Goal: Task Accomplishment & Management: Manage account settings

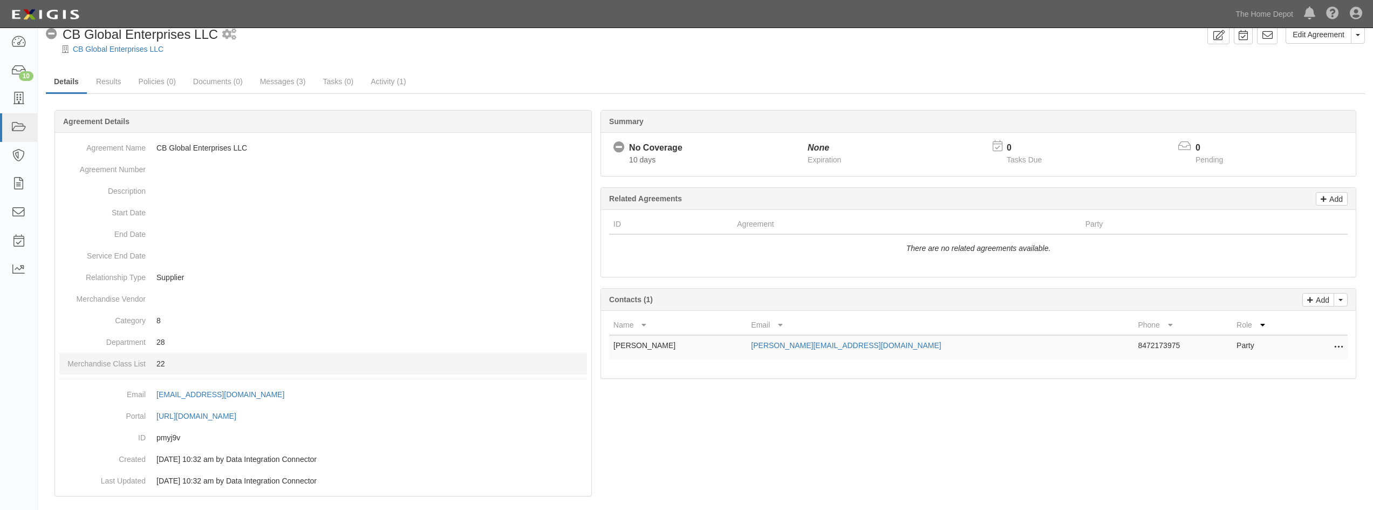
scroll to position [28, 0]
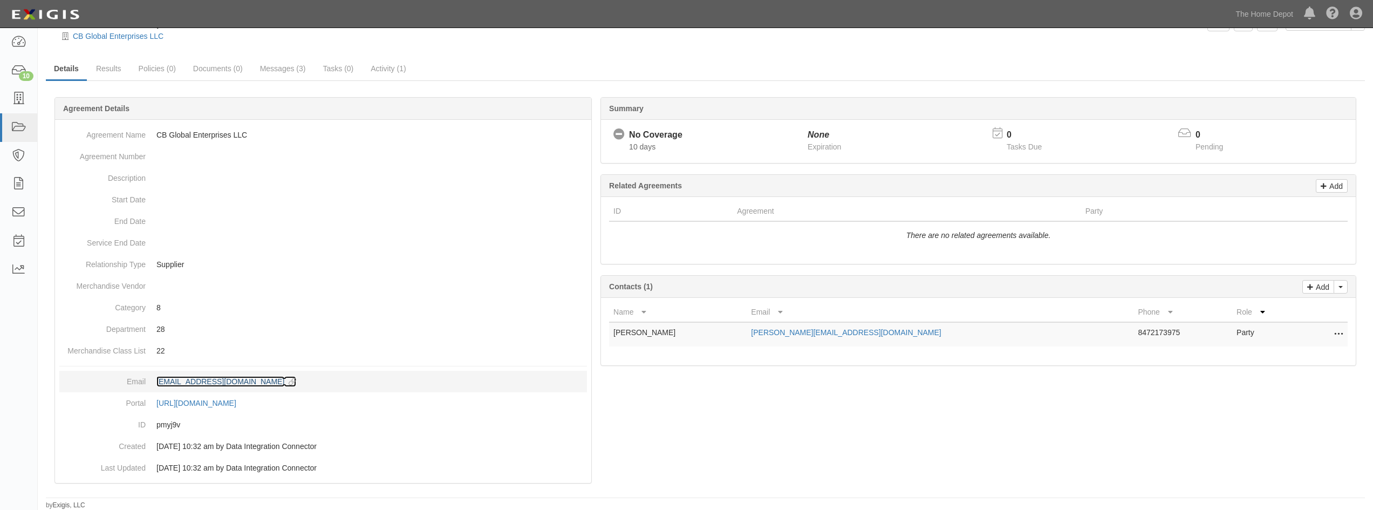
click at [241, 378] on div "agreement-pmyj9v@sbainsurance.homedepot.com" at bounding box center [220, 381] width 128 height 11
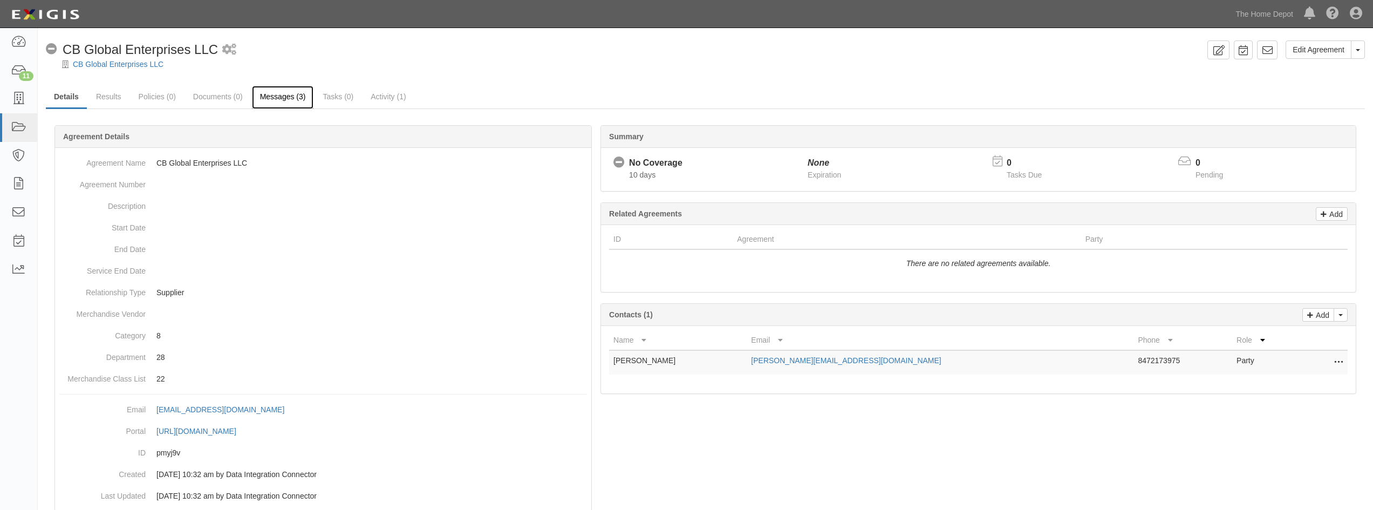
click at [287, 100] on link "Messages (3)" at bounding box center [283, 97] width 62 height 23
click at [286, 98] on link "Messages (3)" at bounding box center [283, 97] width 62 height 23
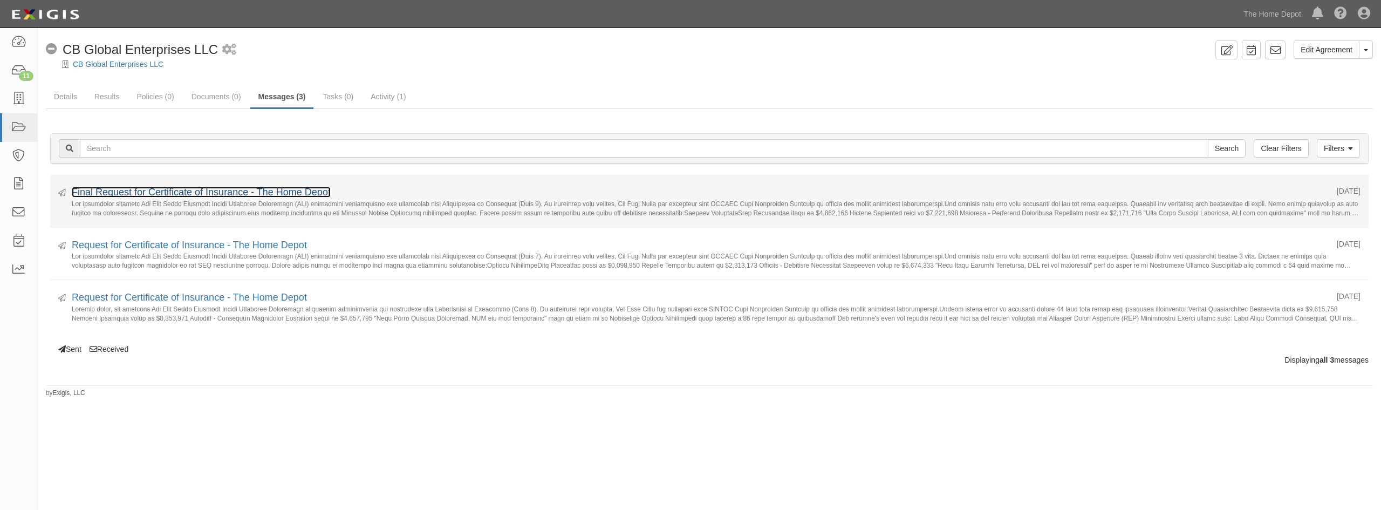
click at [311, 191] on link "Final Request for Certificate of Insurance - The Home Depot" at bounding box center [201, 192] width 259 height 11
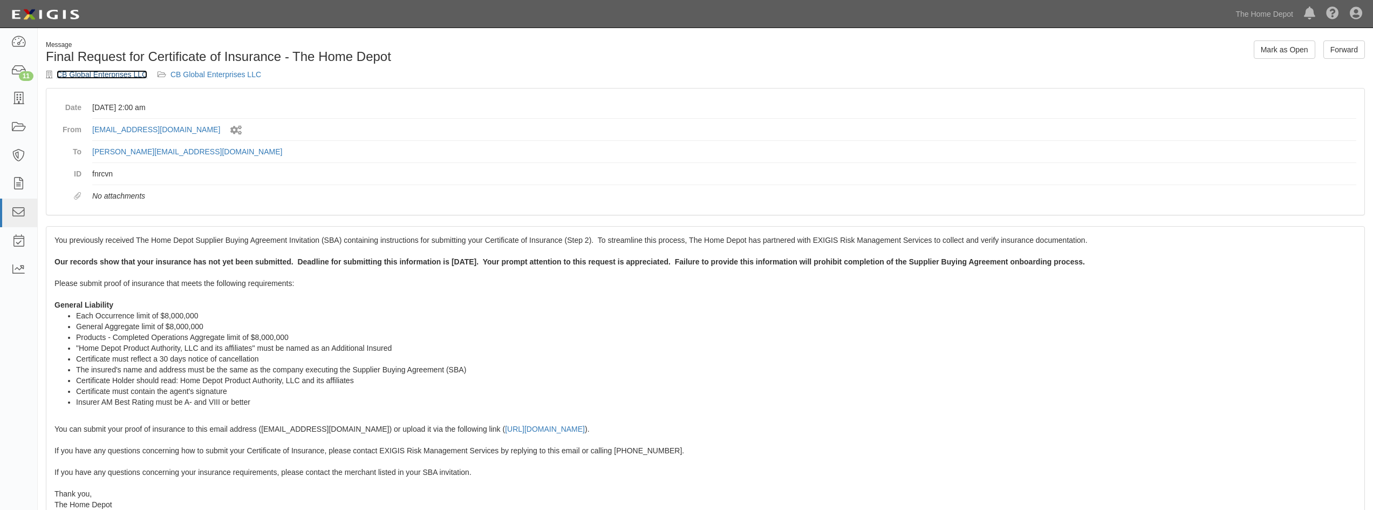
click at [119, 76] on link "CB Global Enterprises LLC" at bounding box center [102, 74] width 91 height 9
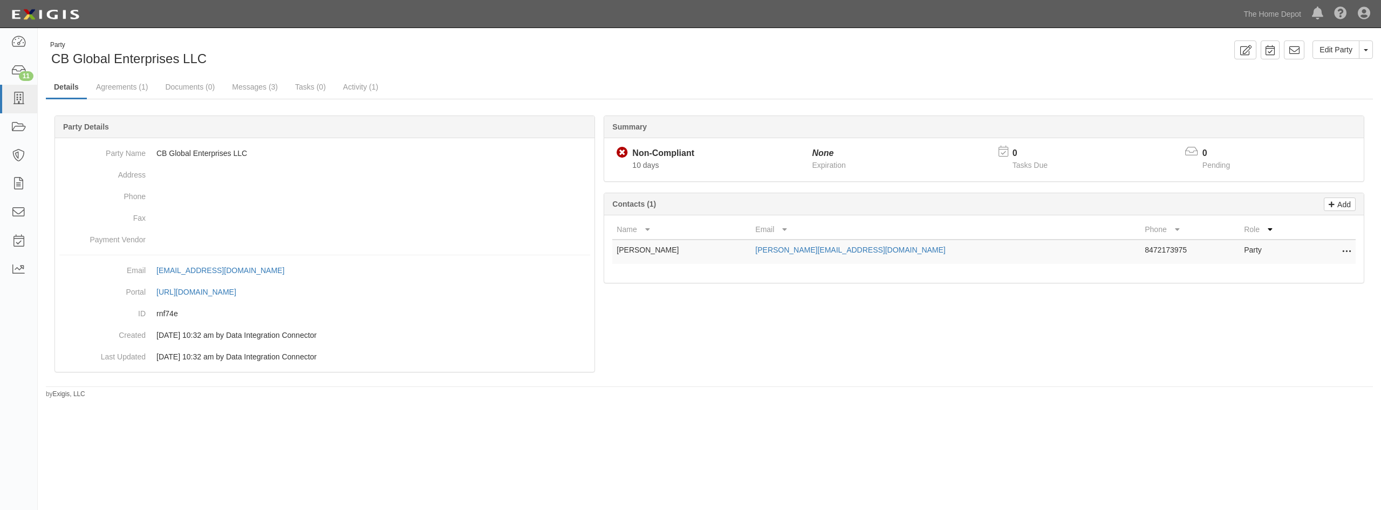
drag, startPoint x: 730, startPoint y: 355, endPoint x: 768, endPoint y: 310, distance: 58.2
click at [730, 355] on div at bounding box center [709, 257] width 1327 height 251
click at [1240, 48] on icon at bounding box center [1245, 50] width 12 height 10
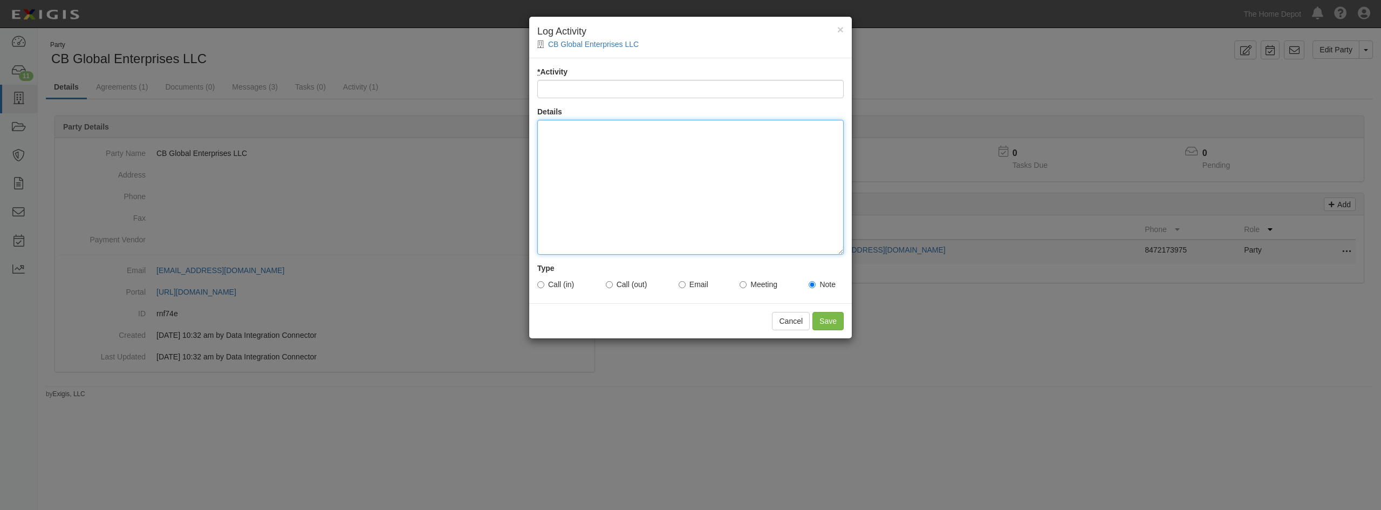
click at [572, 147] on div at bounding box center [690, 187] width 306 height 135
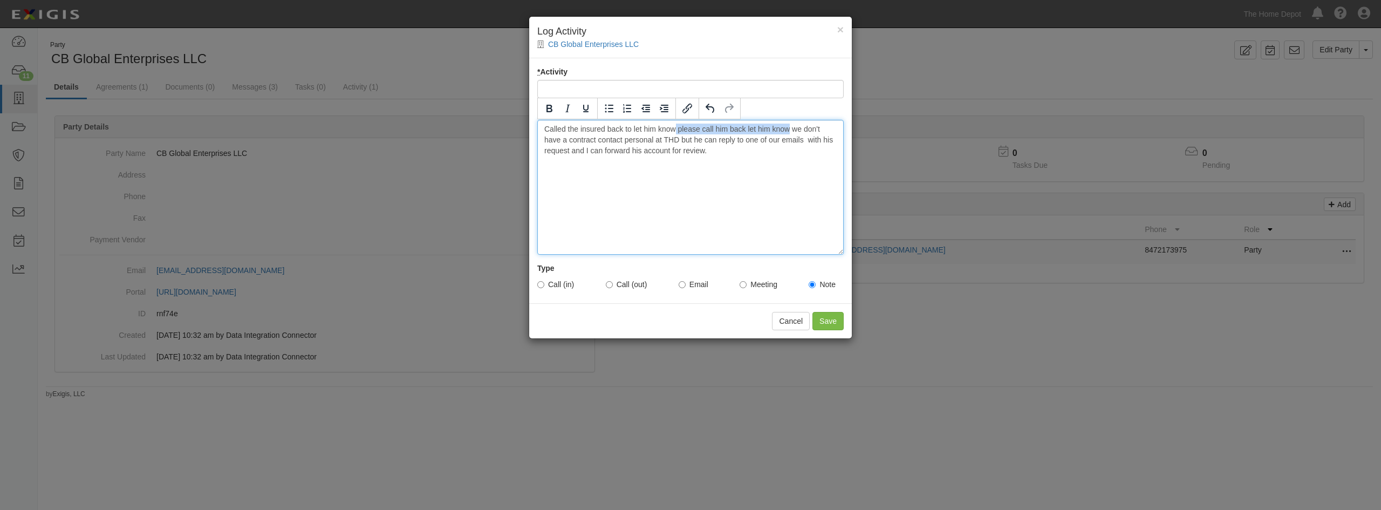
drag, startPoint x: 790, startPoint y: 131, endPoint x: 675, endPoint y: 128, distance: 114.4
click at [675, 128] on div "Called the insured back to let him know please call him back let him know we do…" at bounding box center [690, 187] width 306 height 135
click at [608, 151] on div "Called the insured back to let him know we don't have a contract contact person…" at bounding box center [690, 187] width 306 height 135
click at [611, 283] on input "Call (out)" at bounding box center [609, 284] width 7 height 7
radio input "true"
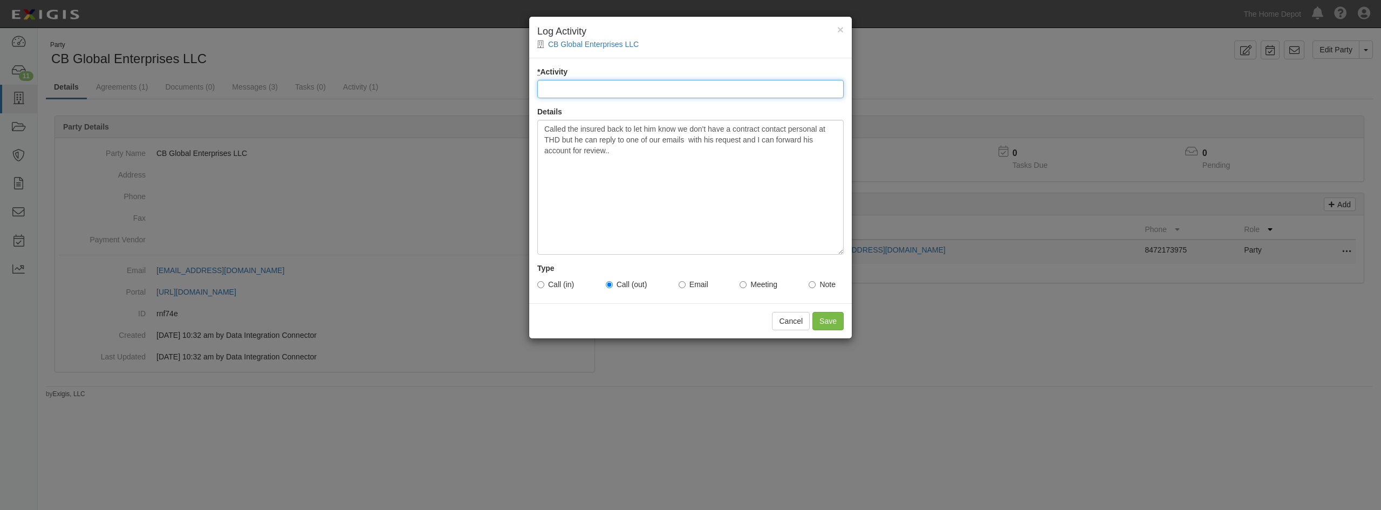
click at [599, 90] on input "* Activity" at bounding box center [690, 89] width 306 height 18
type input "C"
type input "Follow Up Call"
click at [612, 147] on div "Called the insured back to let him know we don't have a contract contact person…" at bounding box center [690, 187] width 306 height 135
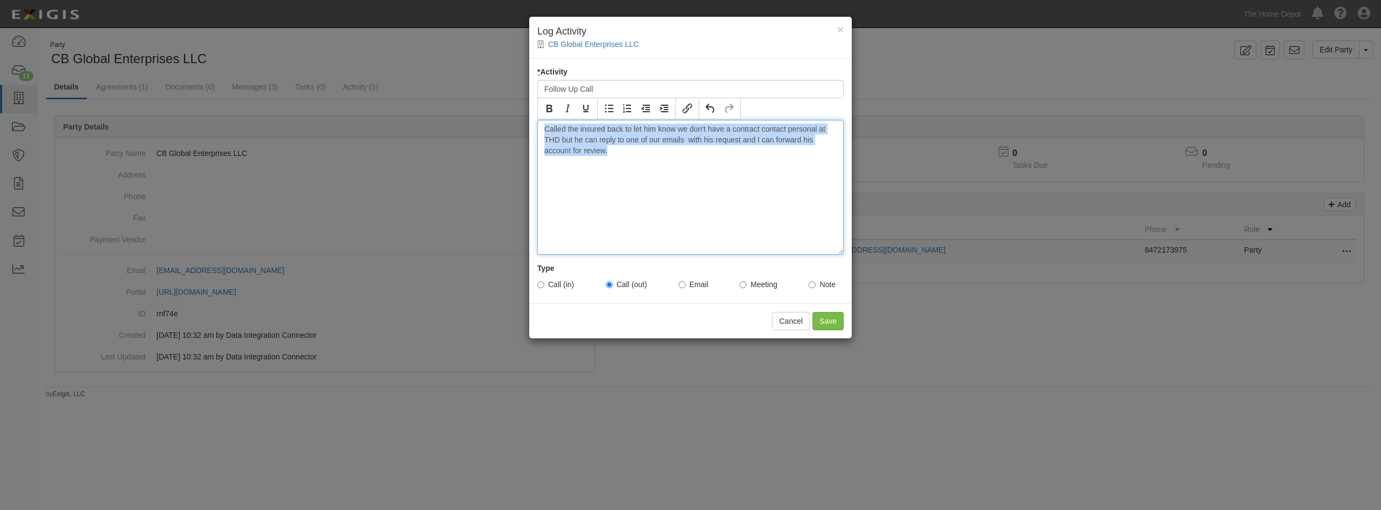
drag, startPoint x: 612, startPoint y: 153, endPoint x: 509, endPoint y: 126, distance: 106.6
click at [509, 126] on div "× Log Activity CB Global Enterprises LLC * Activity Follow Up Call Details Call…" at bounding box center [690, 255] width 1381 height 510
copy div "Called the insured back to let him know we don't have a contract contact person…"
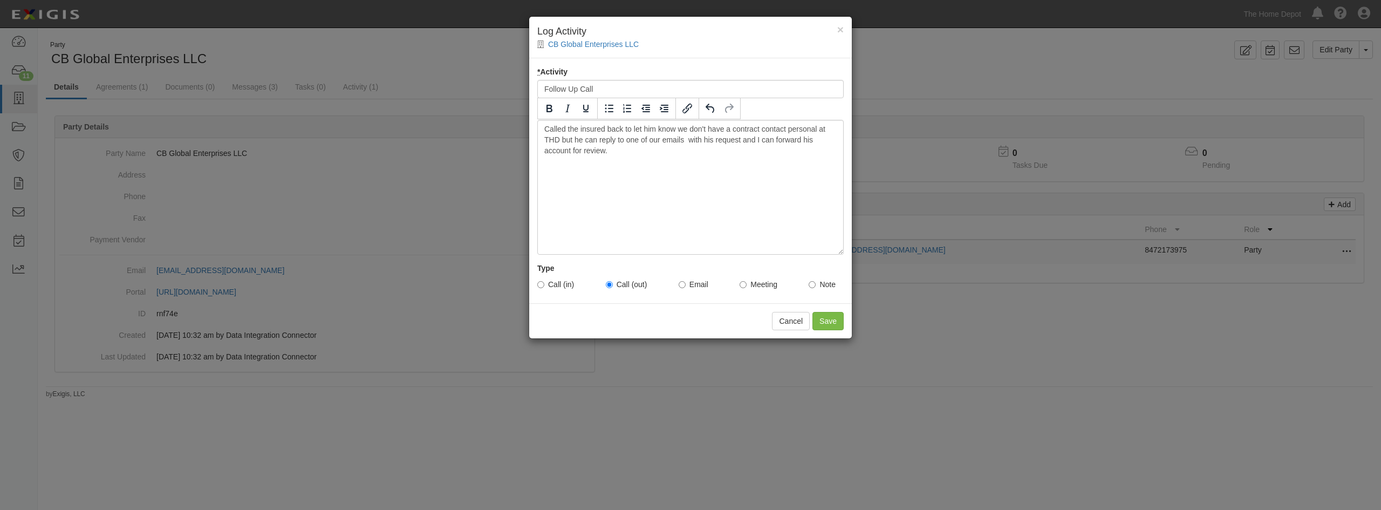
click at [836, 29] on h4 "× Log Activity" at bounding box center [690, 32] width 306 height 14
drag, startPoint x: 841, startPoint y: 29, endPoint x: 848, endPoint y: 55, distance: 26.7
click at [841, 29] on span "×" at bounding box center [840, 29] width 6 height 12
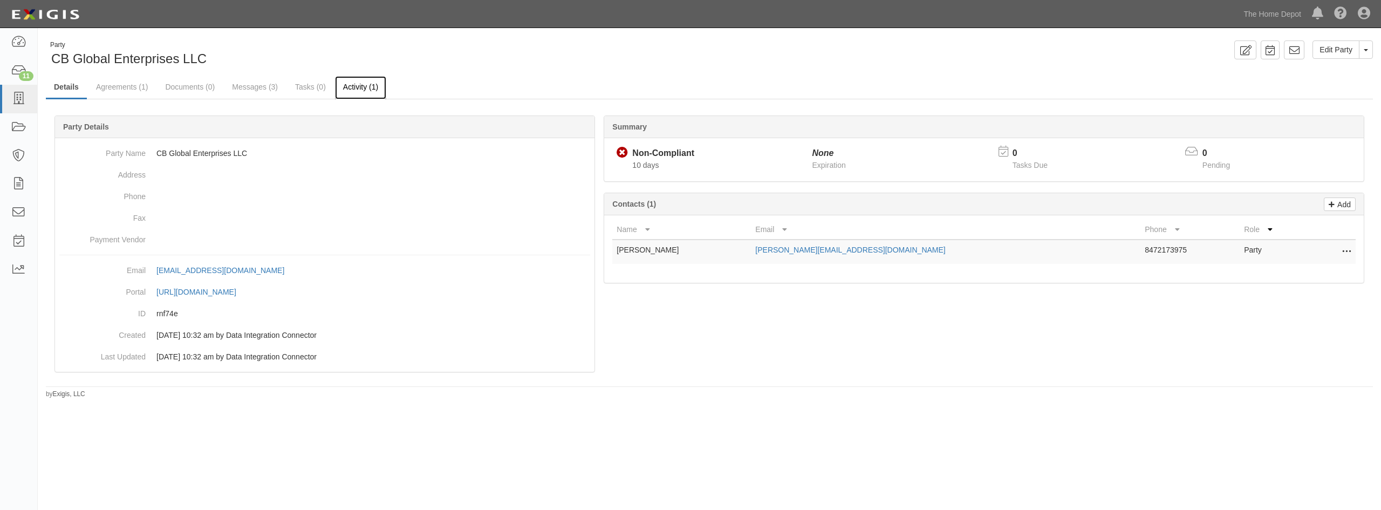
click at [362, 87] on link "Activity (1)" at bounding box center [360, 87] width 51 height 23
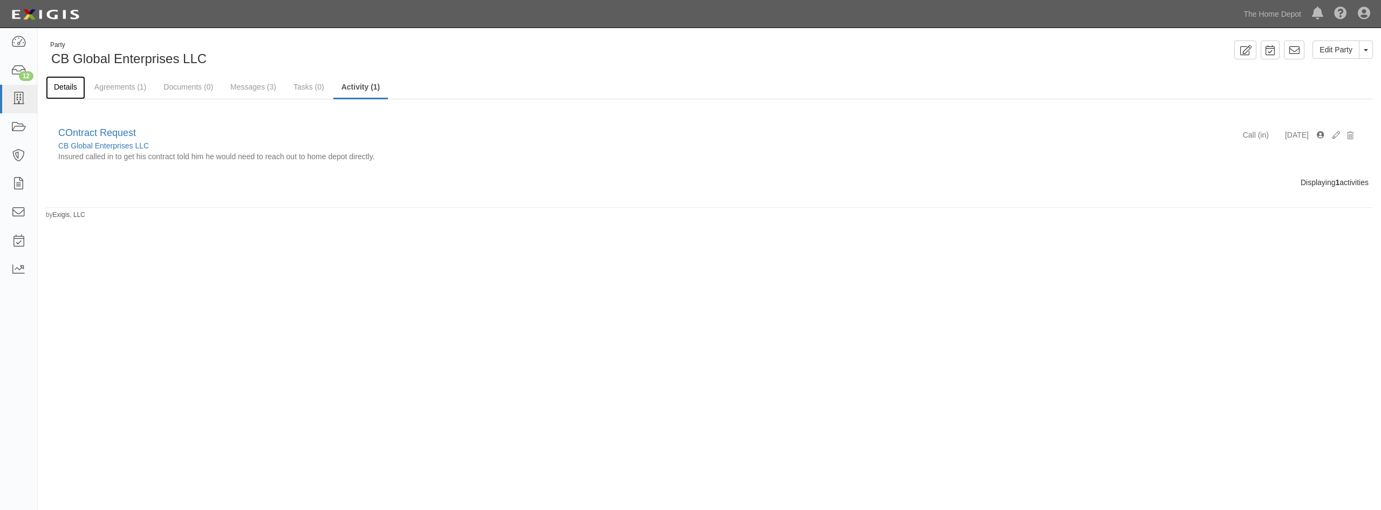
click at [67, 90] on link "Details" at bounding box center [65, 87] width 39 height 23
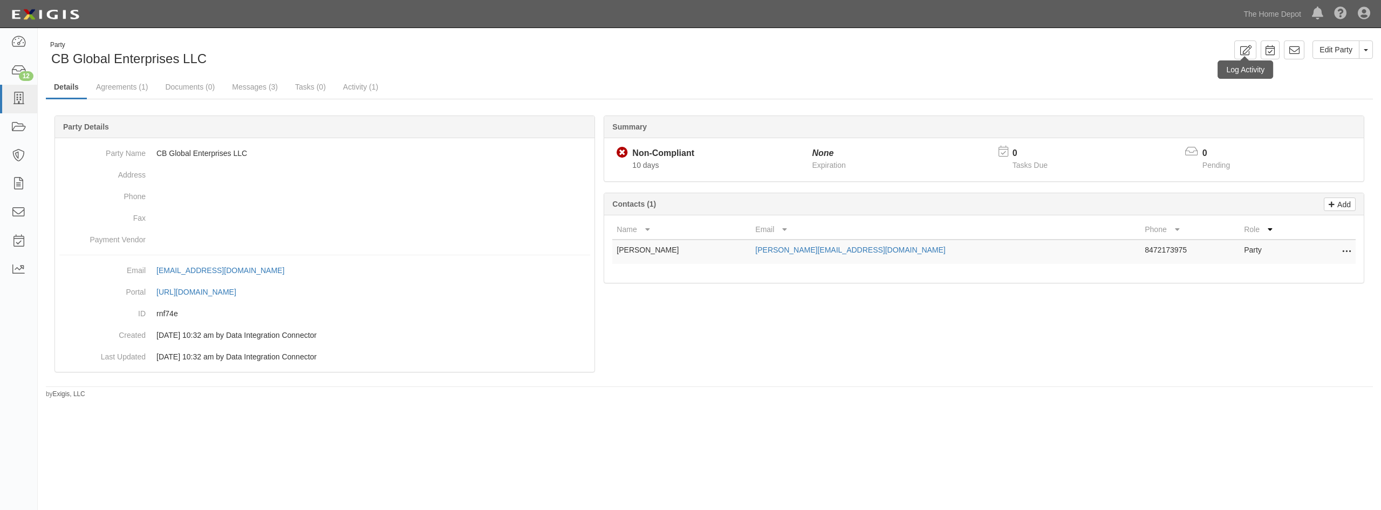
click at [1242, 60] on div "Log Activity" at bounding box center [1245, 69] width 56 height 18
click at [1236, 44] on link at bounding box center [1245, 49] width 22 height 19
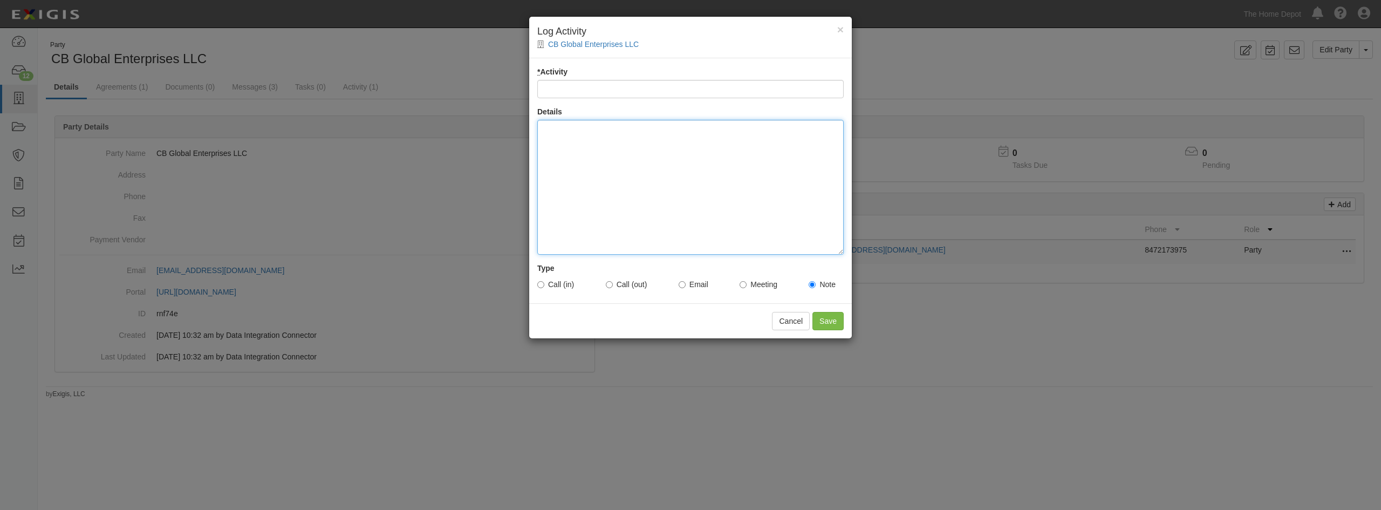
click at [664, 200] on div at bounding box center [690, 187] width 306 height 135
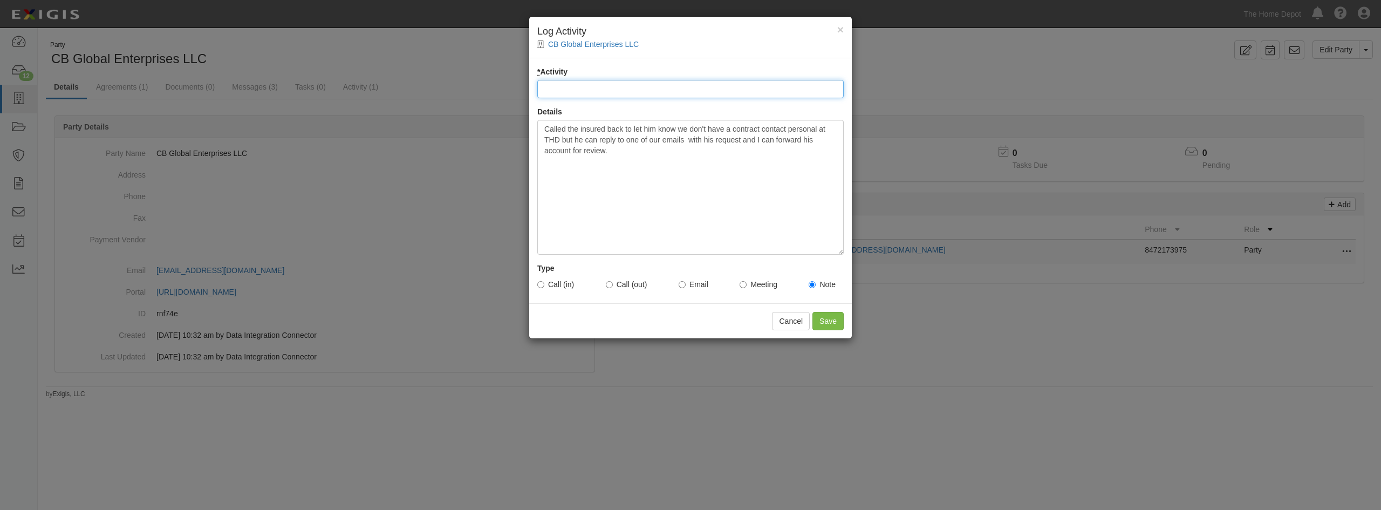
click at [574, 87] on input "* Activity" at bounding box center [690, 89] width 306 height 18
type input "Contract Contact Request"
click at [614, 285] on label "Call (out)" at bounding box center [627, 284] width 42 height 11
click at [613, 285] on input "Call (out)" at bounding box center [609, 284] width 7 height 7
radio input "true"
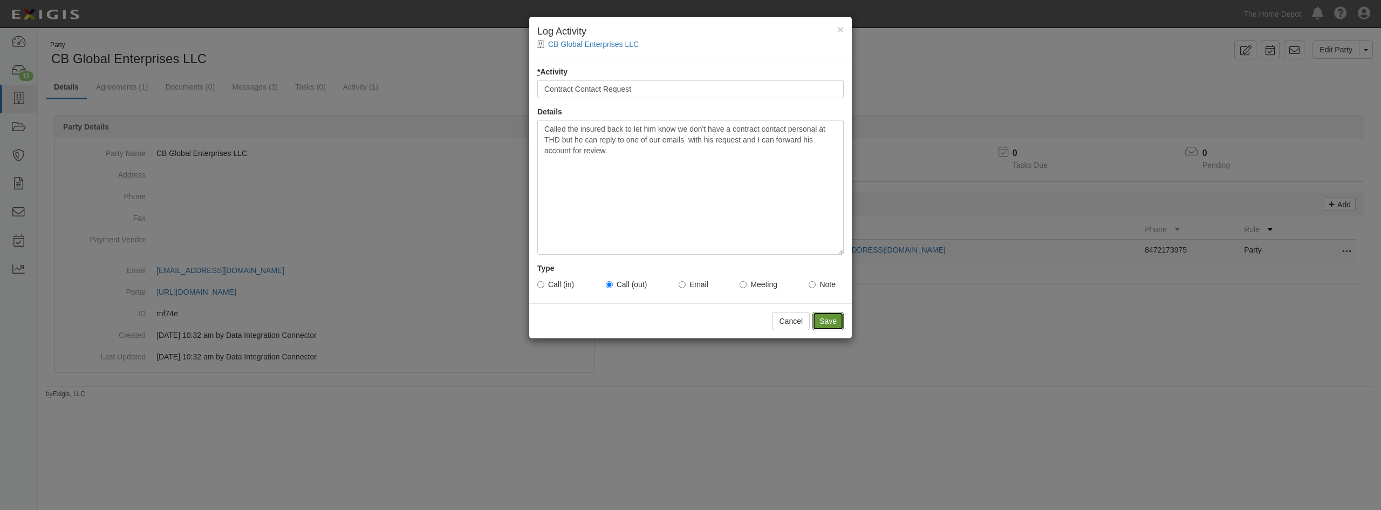
click at [826, 323] on input "Save" at bounding box center [827, 321] width 31 height 18
